Goal: Information Seeking & Learning: Learn about a topic

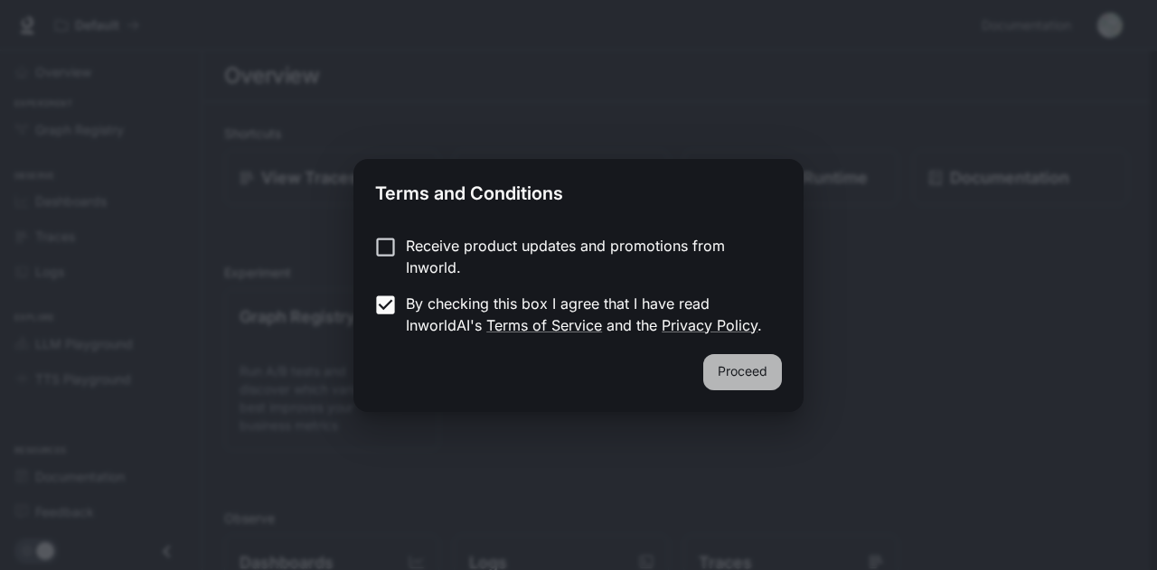
click at [717, 361] on button "Proceed" at bounding box center [742, 372] width 79 height 36
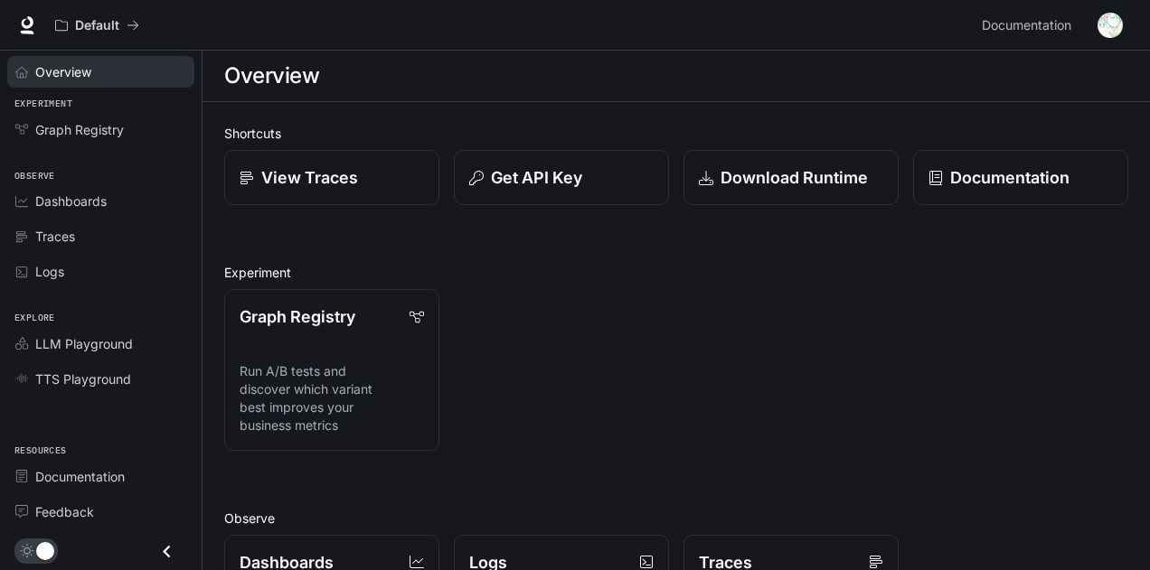
click at [99, 74] on div "Overview" at bounding box center [110, 71] width 151 height 19
click at [129, 82] on link "Overview" at bounding box center [100, 72] width 187 height 32
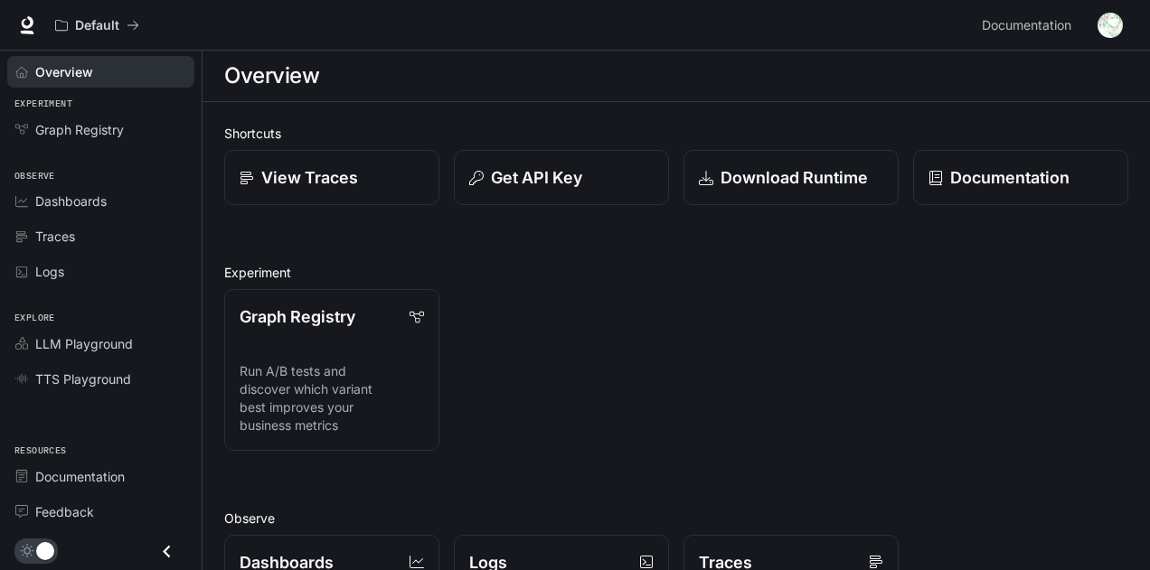
click at [129, 82] on link "Overview" at bounding box center [100, 72] width 187 height 32
click at [1025, 182] on p "Documentation" at bounding box center [1009, 177] width 120 height 24
